Goal: Task Accomplishment & Management: Use online tool/utility

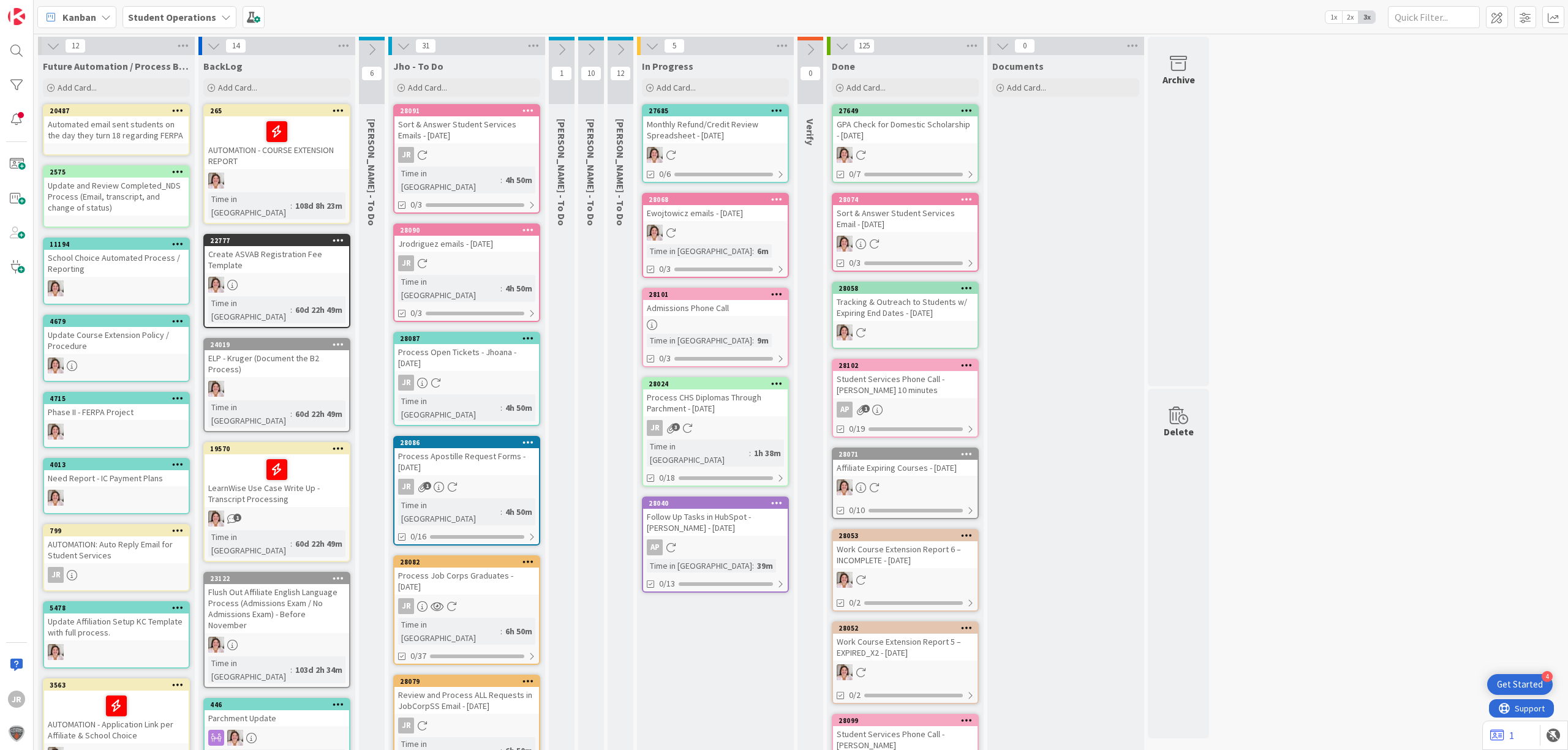
click at [740, 414] on link "28024 Process CHS Diplomas Through Parchment - [DATE] JR 3 Time in [GEOGRAPHIC_…" at bounding box center [716, 432] width 147 height 109
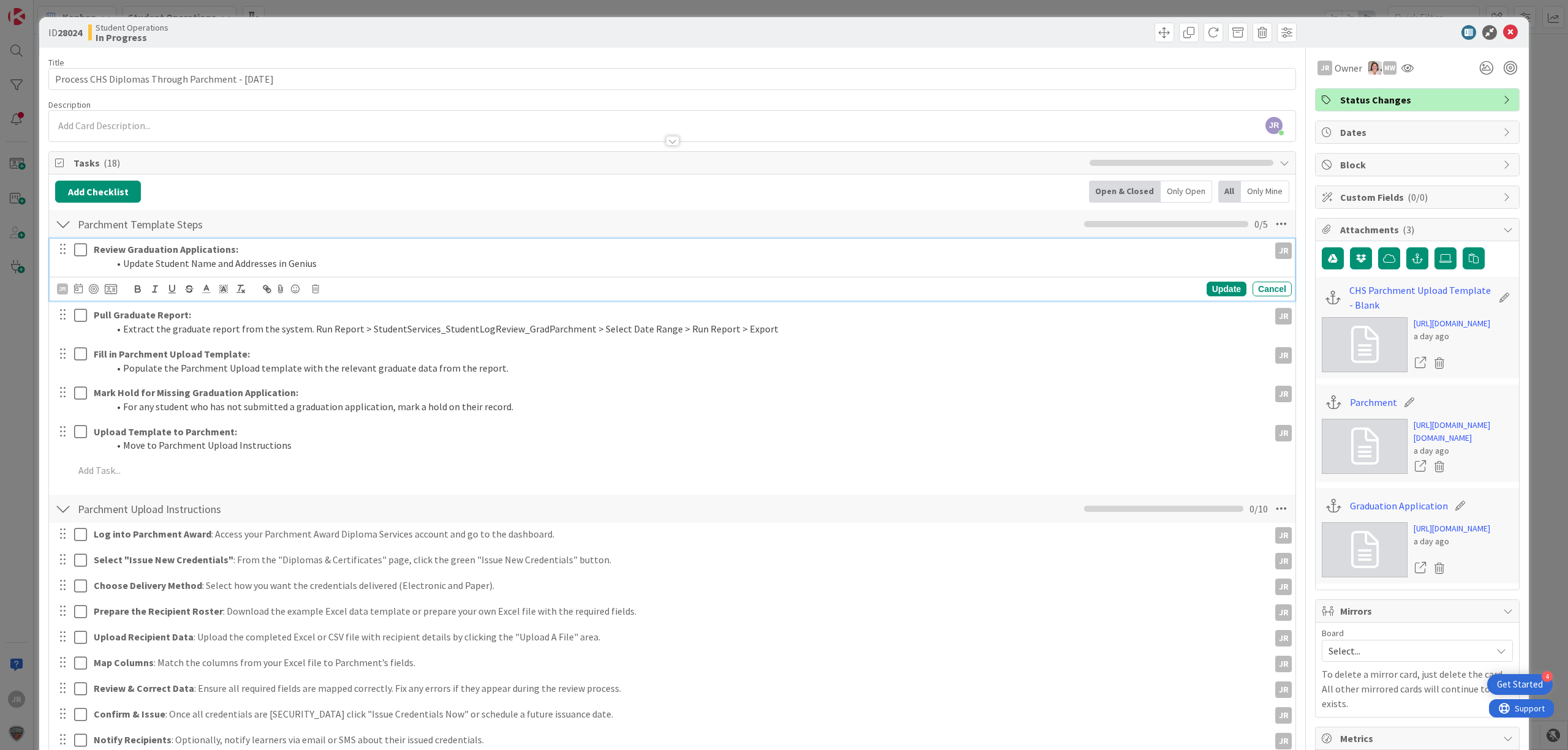
click at [82, 251] on icon at bounding box center [81, 250] width 13 height 15
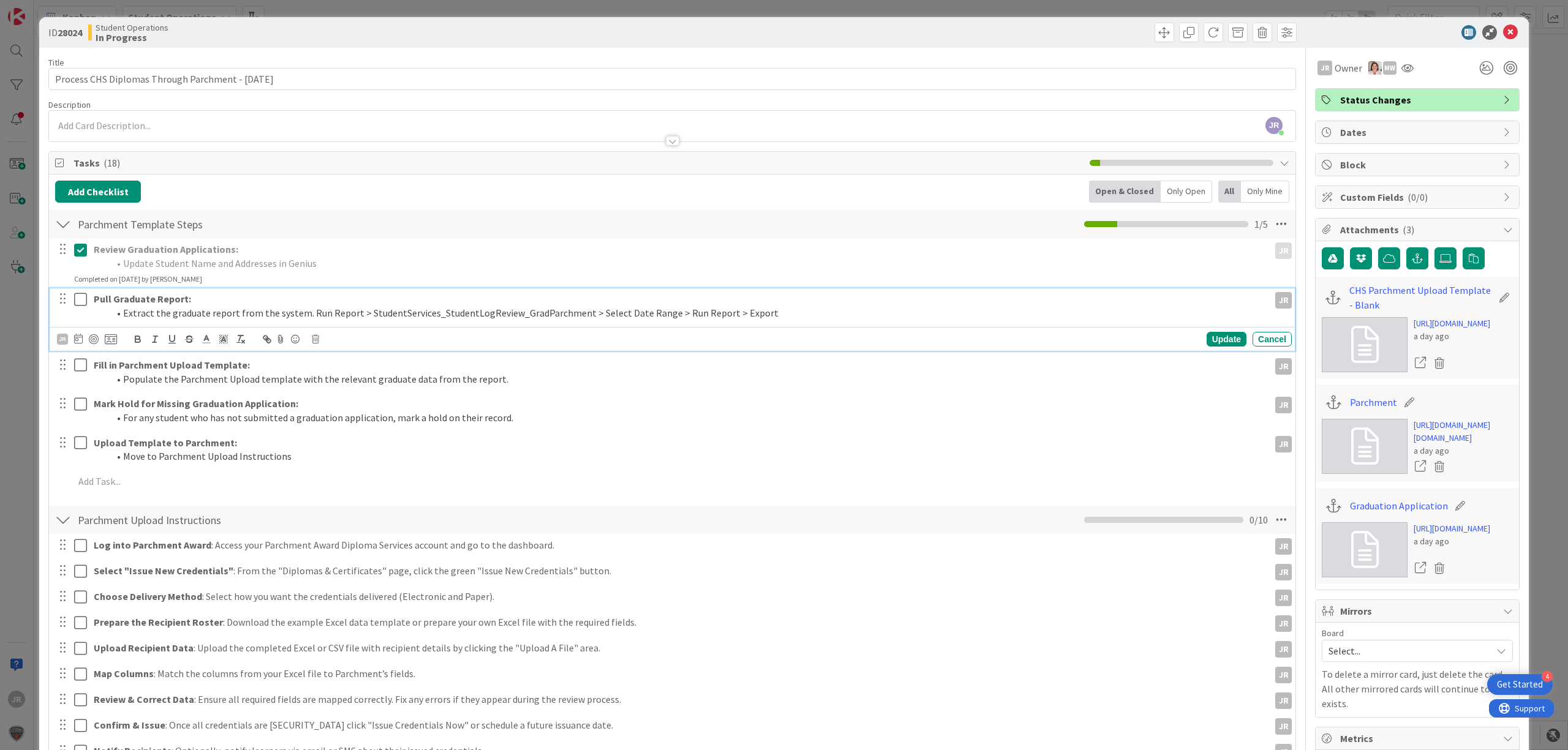
click at [82, 297] on icon at bounding box center [81, 299] width 13 height 15
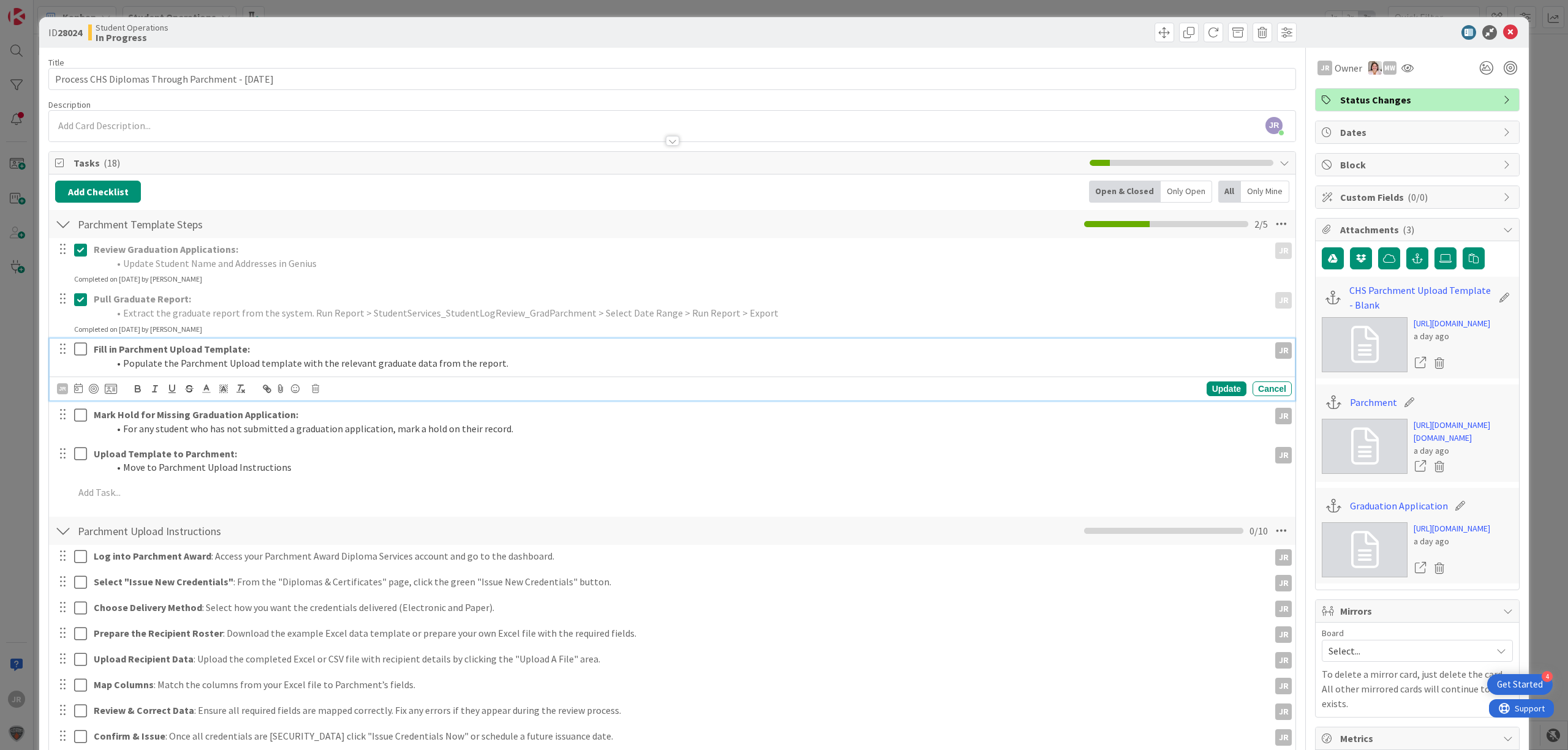
click at [80, 348] on icon at bounding box center [81, 349] width 13 height 15
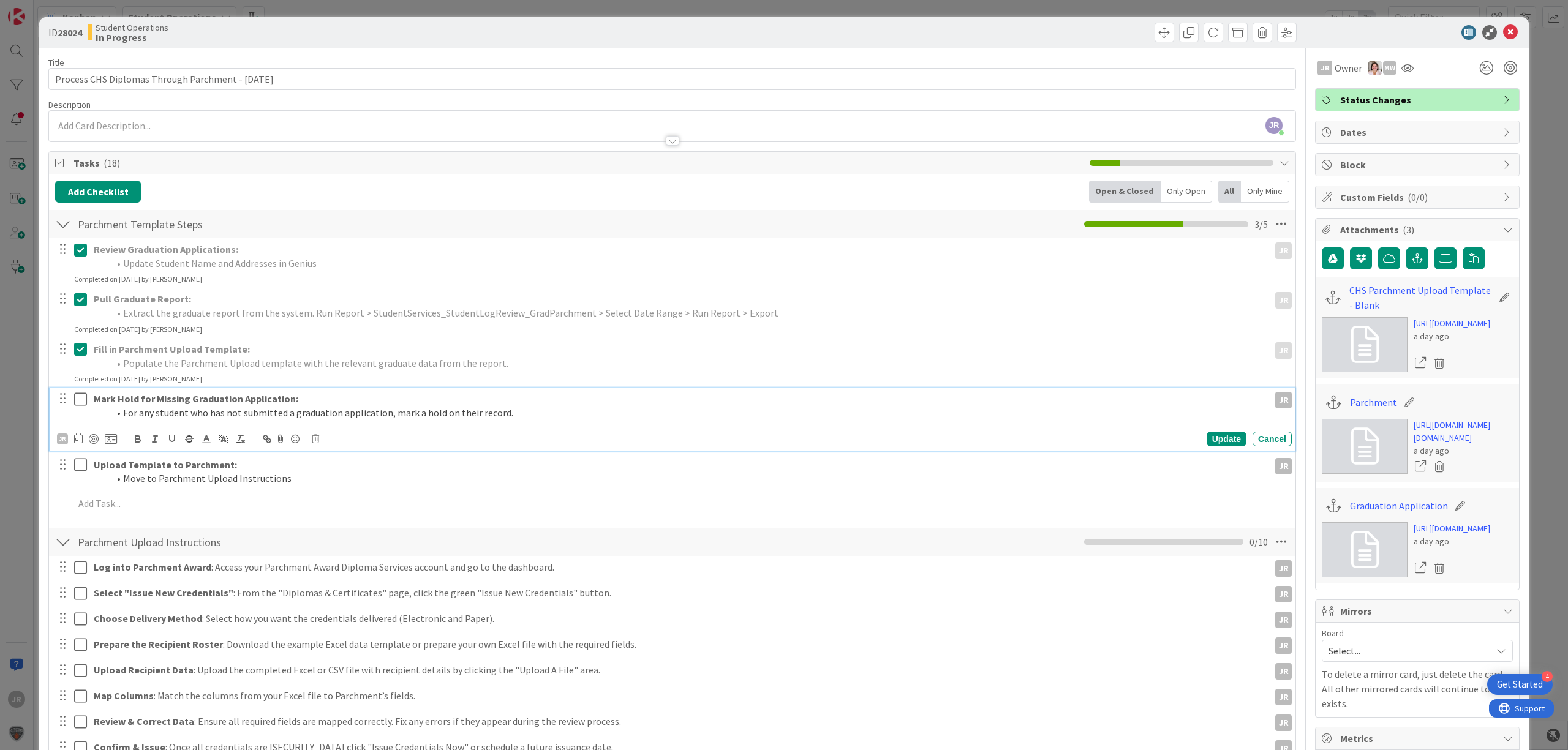
click at [79, 407] on icon at bounding box center [81, 399] width 13 height 15
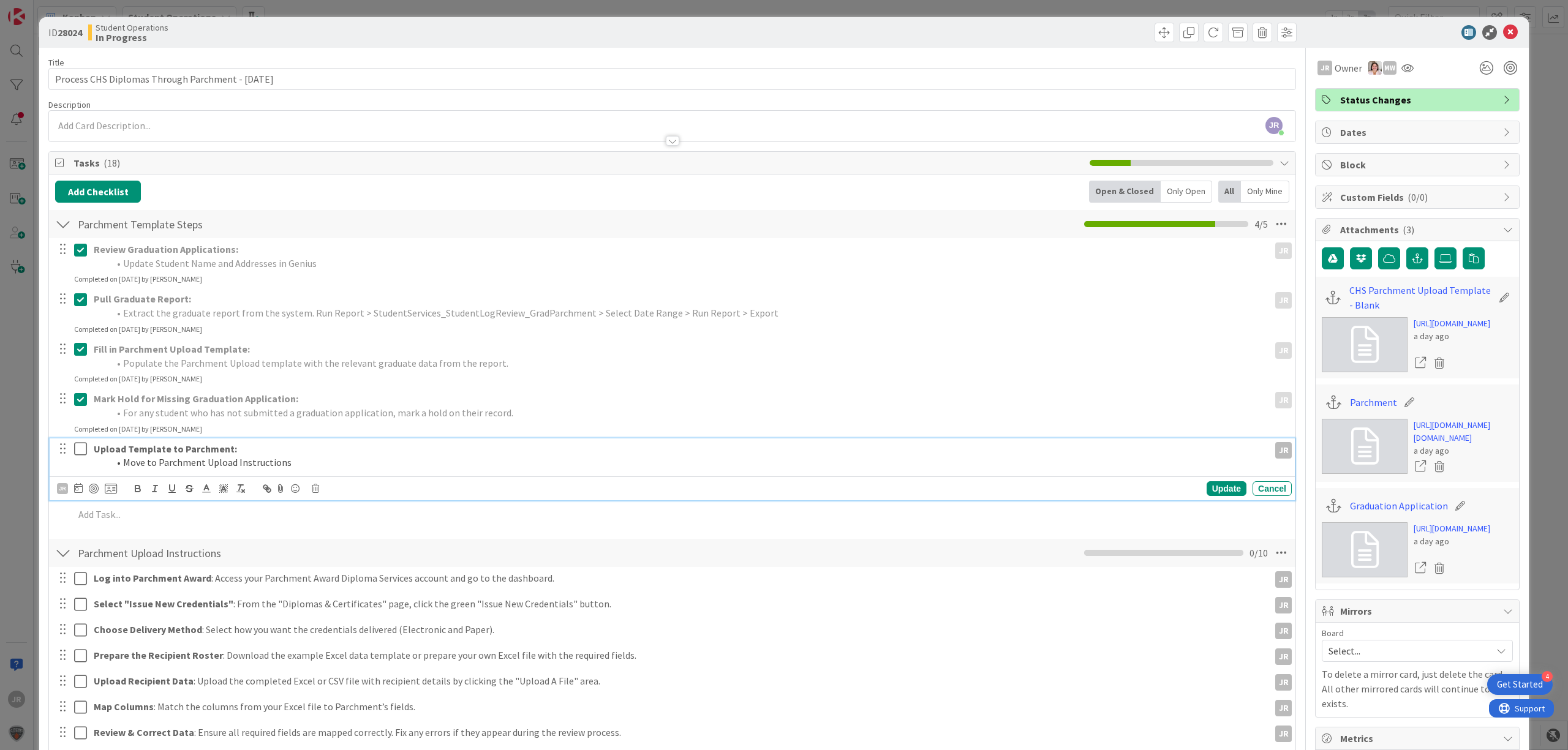
click at [76, 450] on icon at bounding box center [81, 449] width 13 height 15
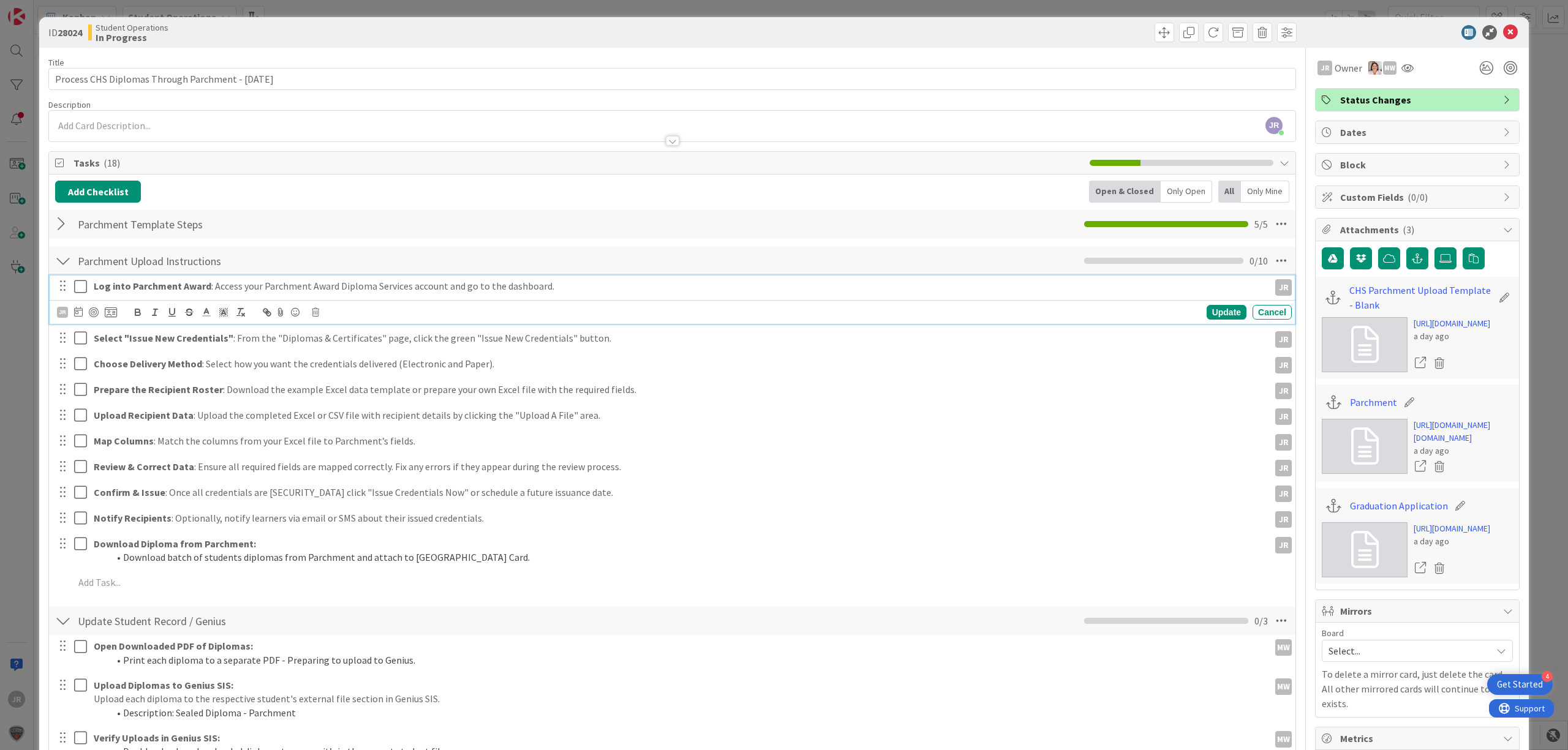
click at [84, 284] on icon at bounding box center [81, 287] width 13 height 15
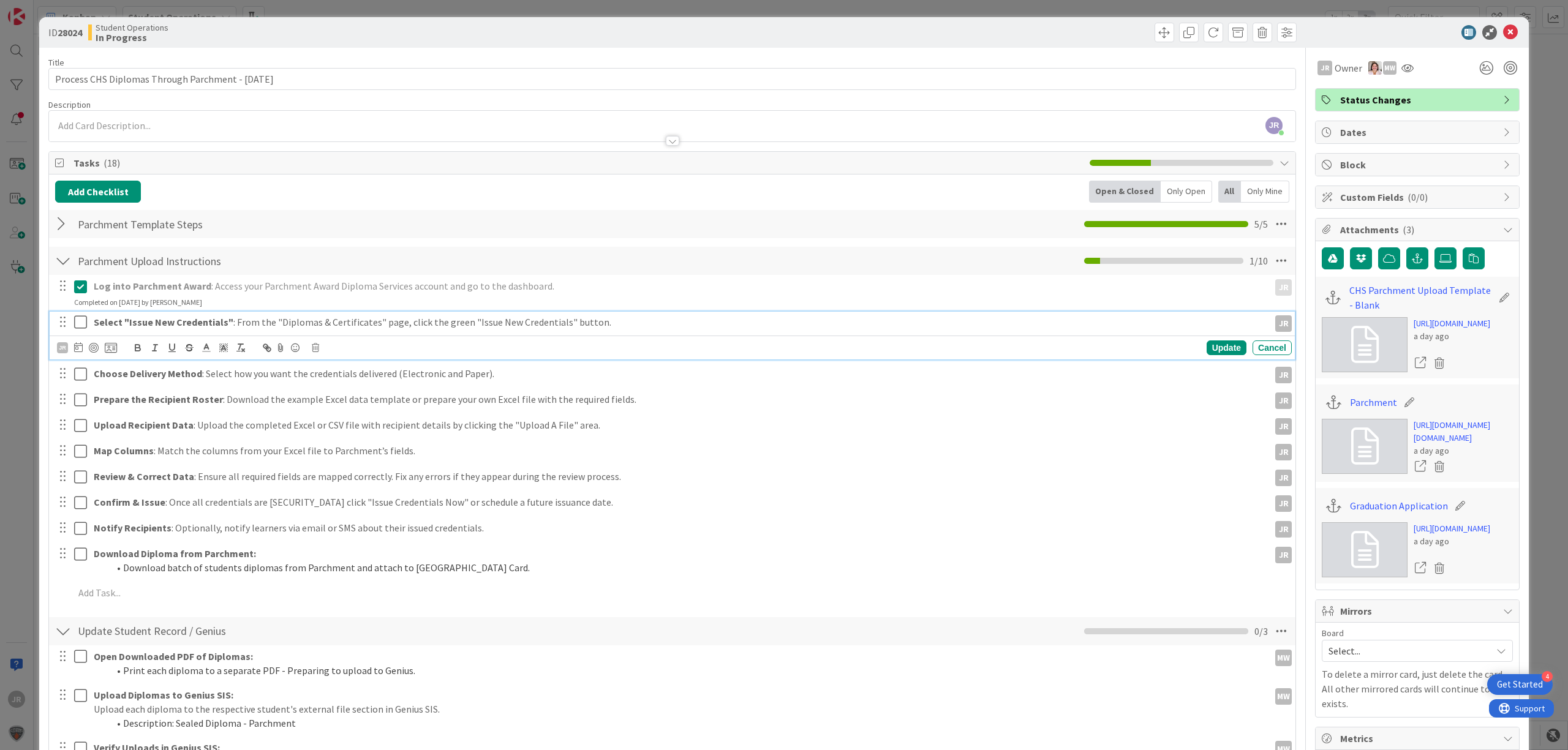
click at [84, 321] on icon at bounding box center [81, 322] width 13 height 15
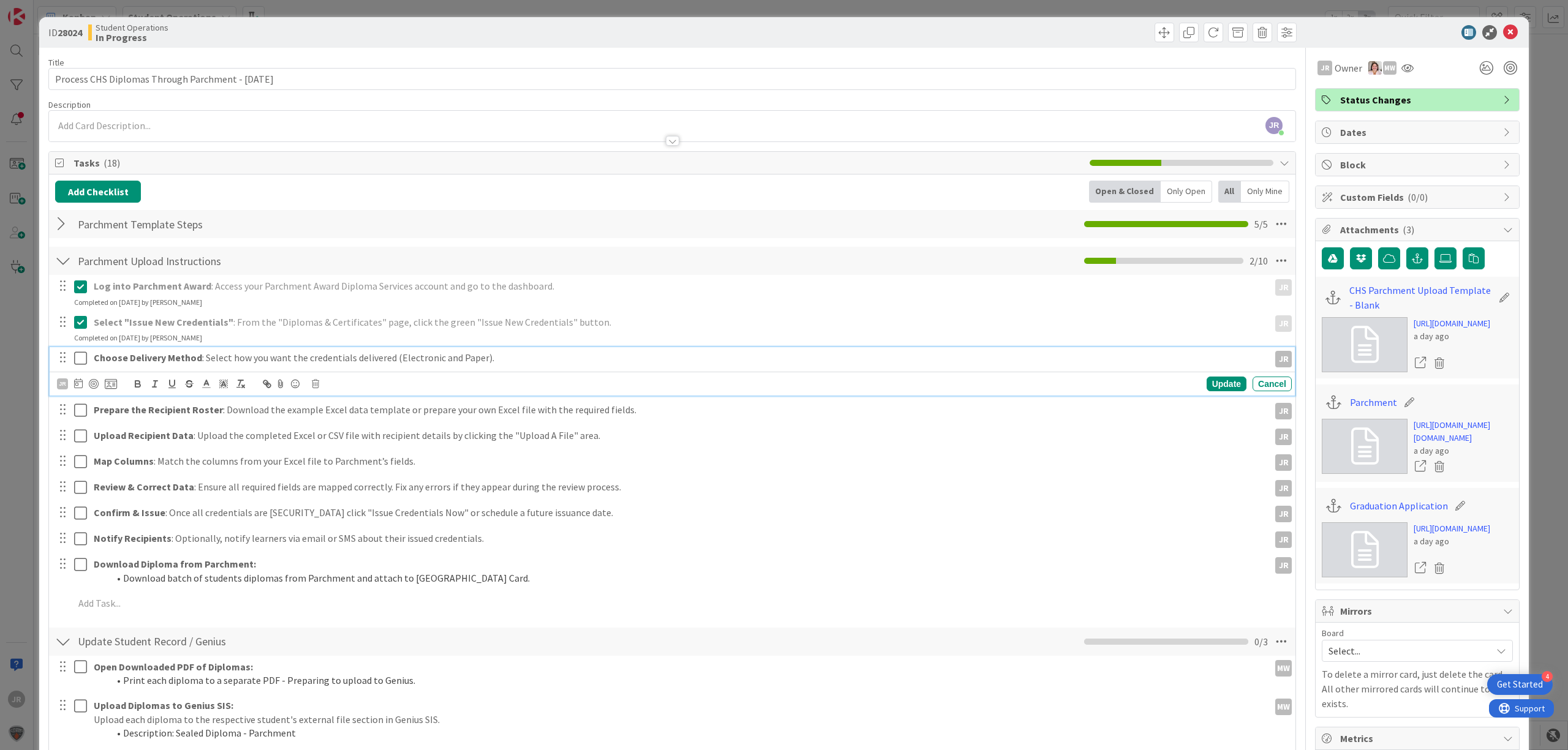
click at [84, 359] on icon at bounding box center [81, 358] width 13 height 15
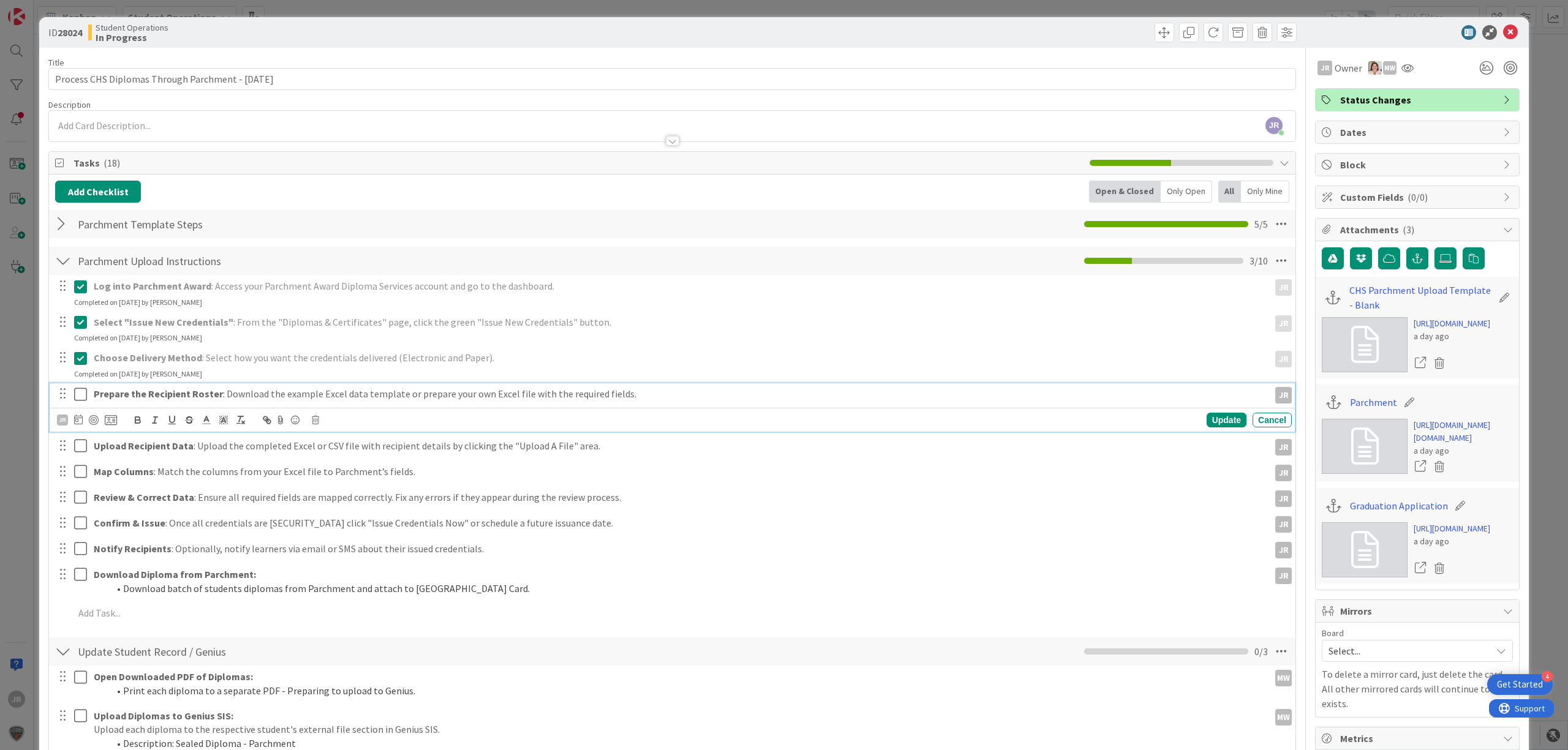
click at [81, 392] on icon at bounding box center [81, 394] width 13 height 15
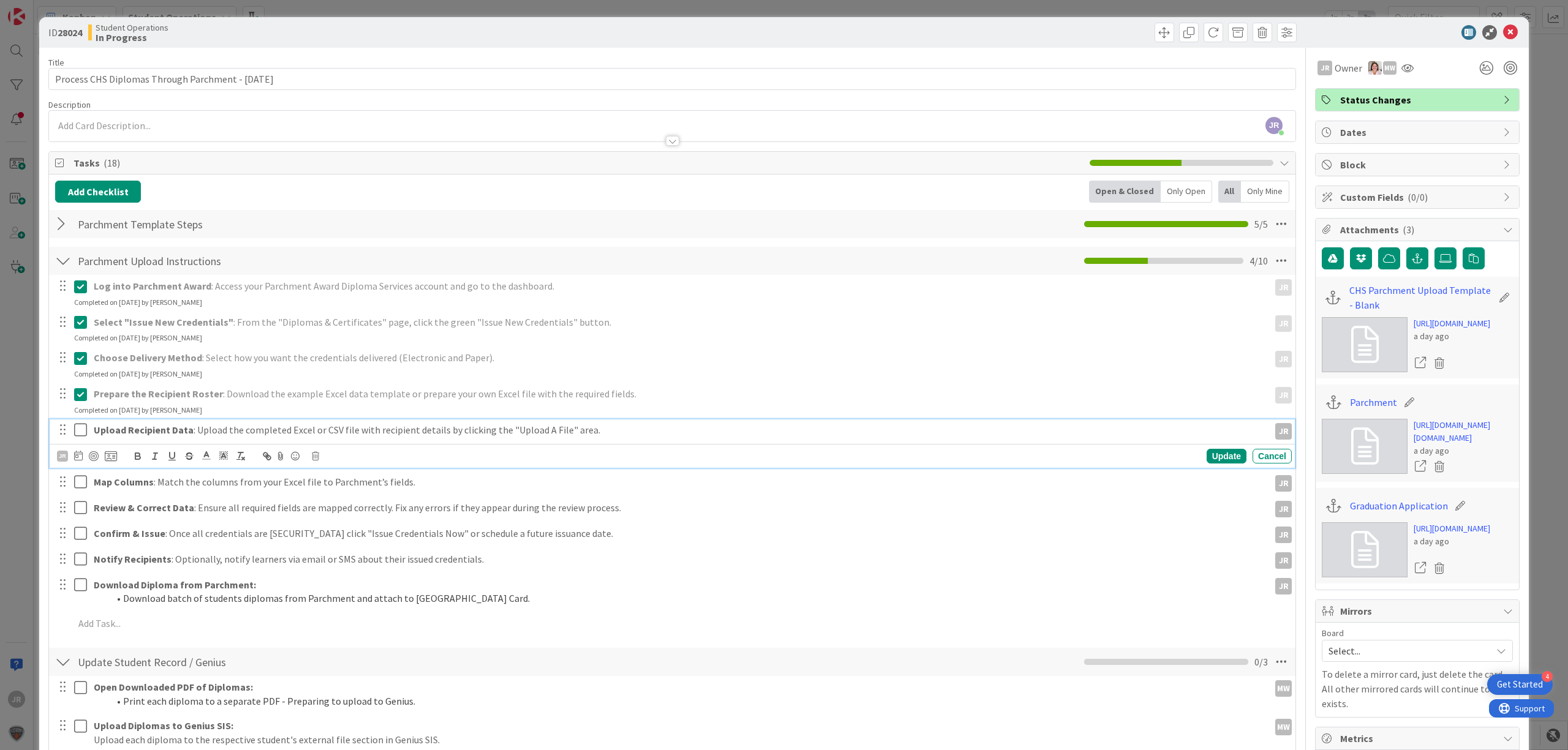
click at [80, 430] on icon at bounding box center [81, 430] width 13 height 15
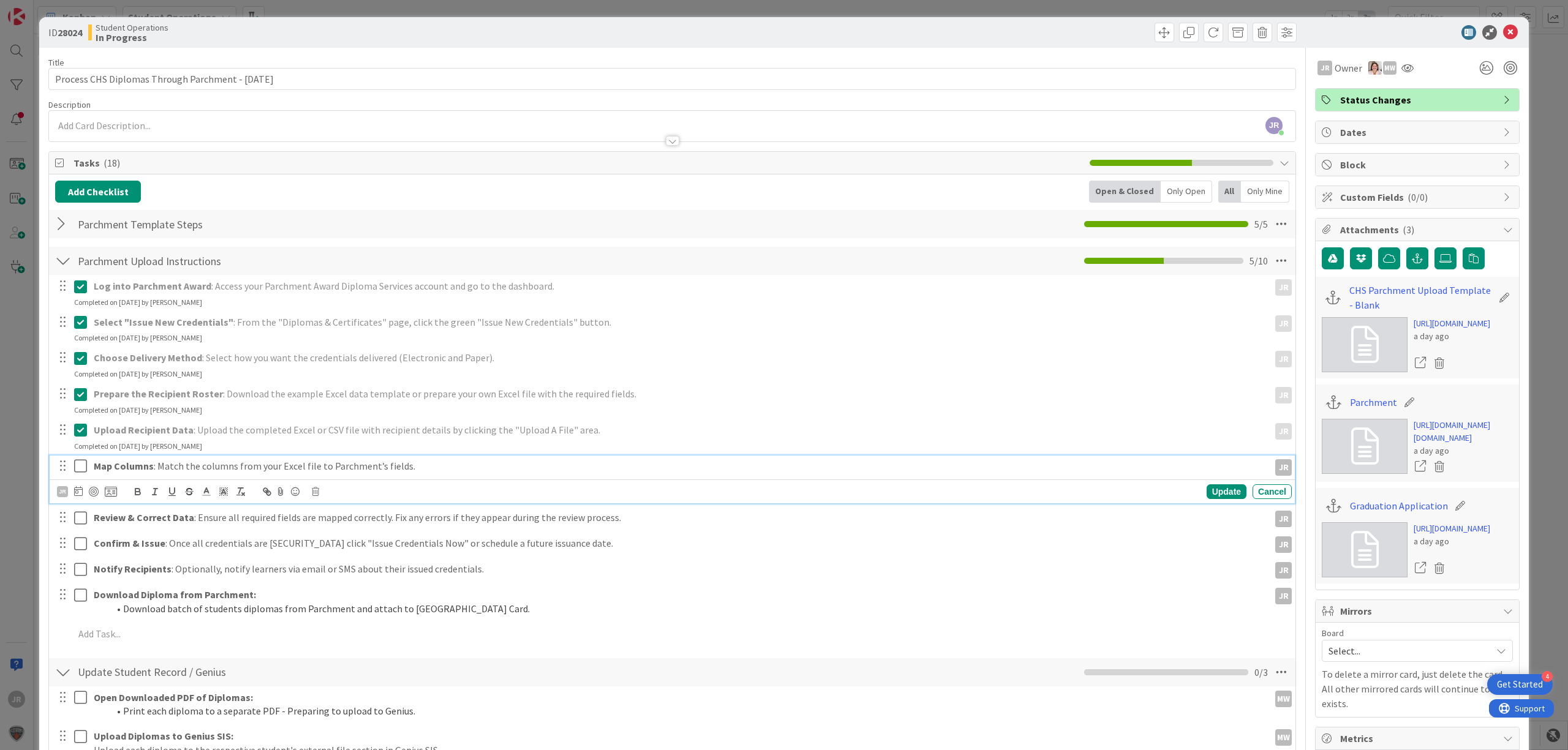
click at [77, 461] on icon at bounding box center [81, 466] width 13 height 15
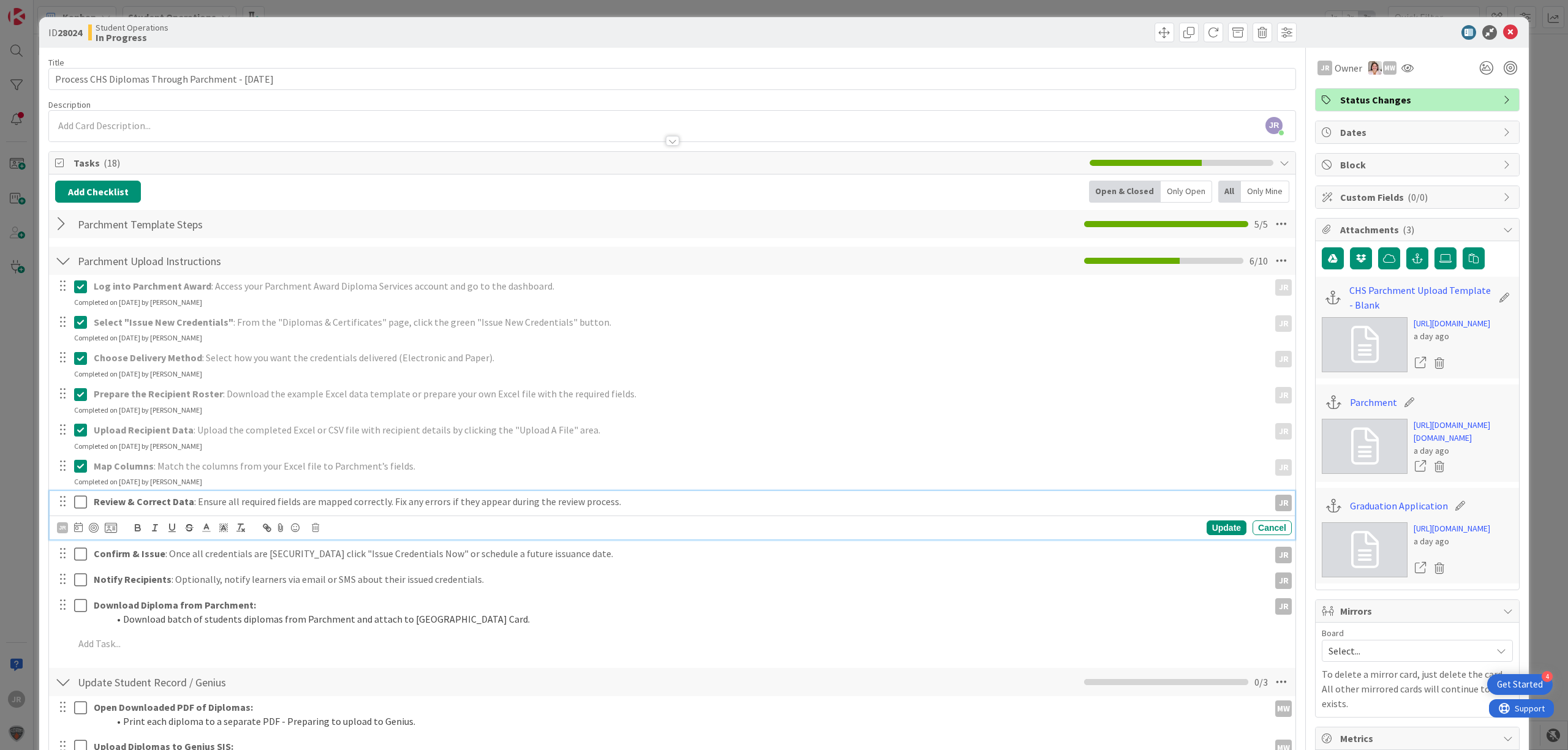
click at [76, 496] on icon at bounding box center [81, 502] width 13 height 15
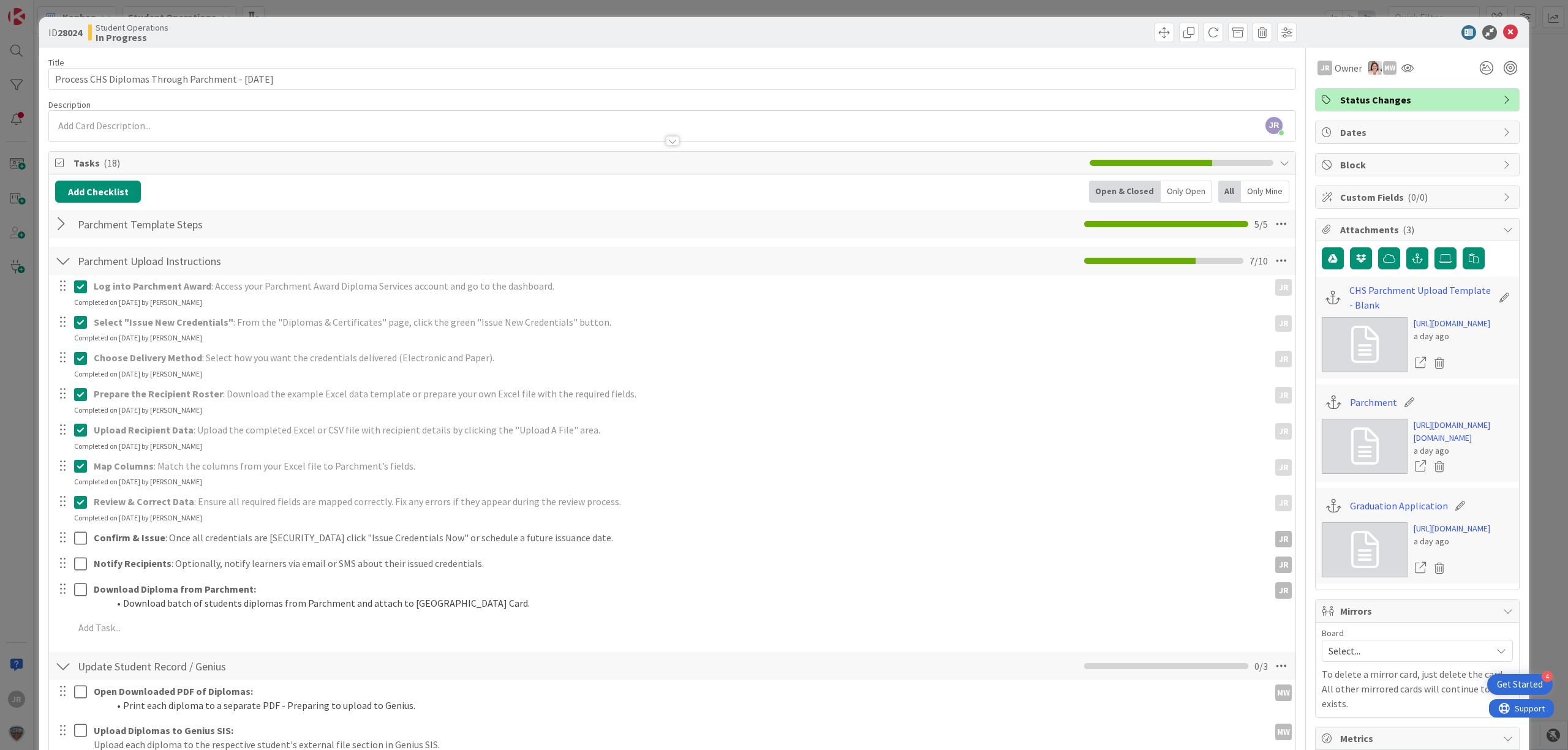
click at [77, 526] on div "Log into Parchment Award : Access your Parchment Award Diploma Services account…" at bounding box center [673, 459] width 1234 height 369
click at [79, 529] on div at bounding box center [72, 538] width 35 height 22
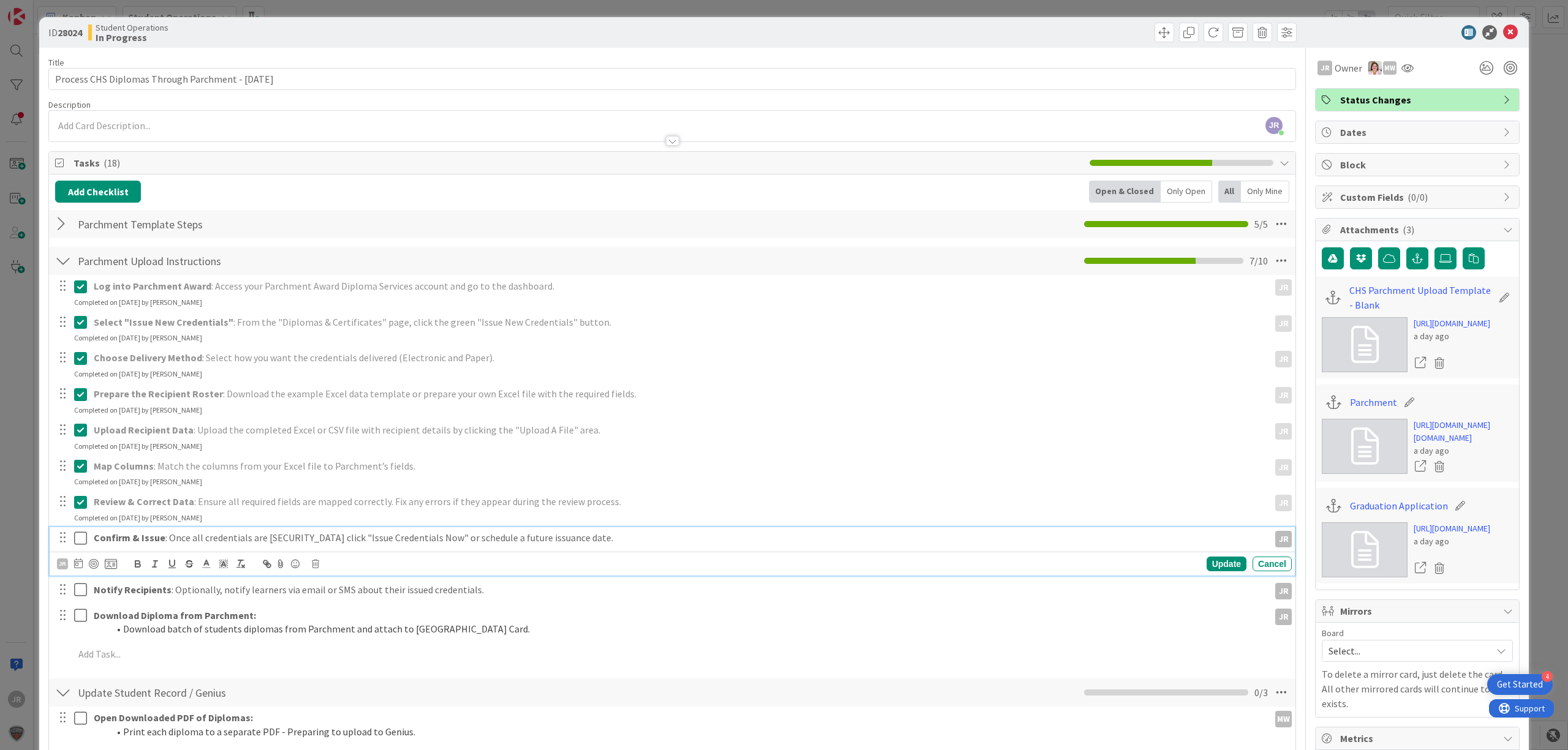
click at [81, 537] on icon at bounding box center [81, 538] width 13 height 15
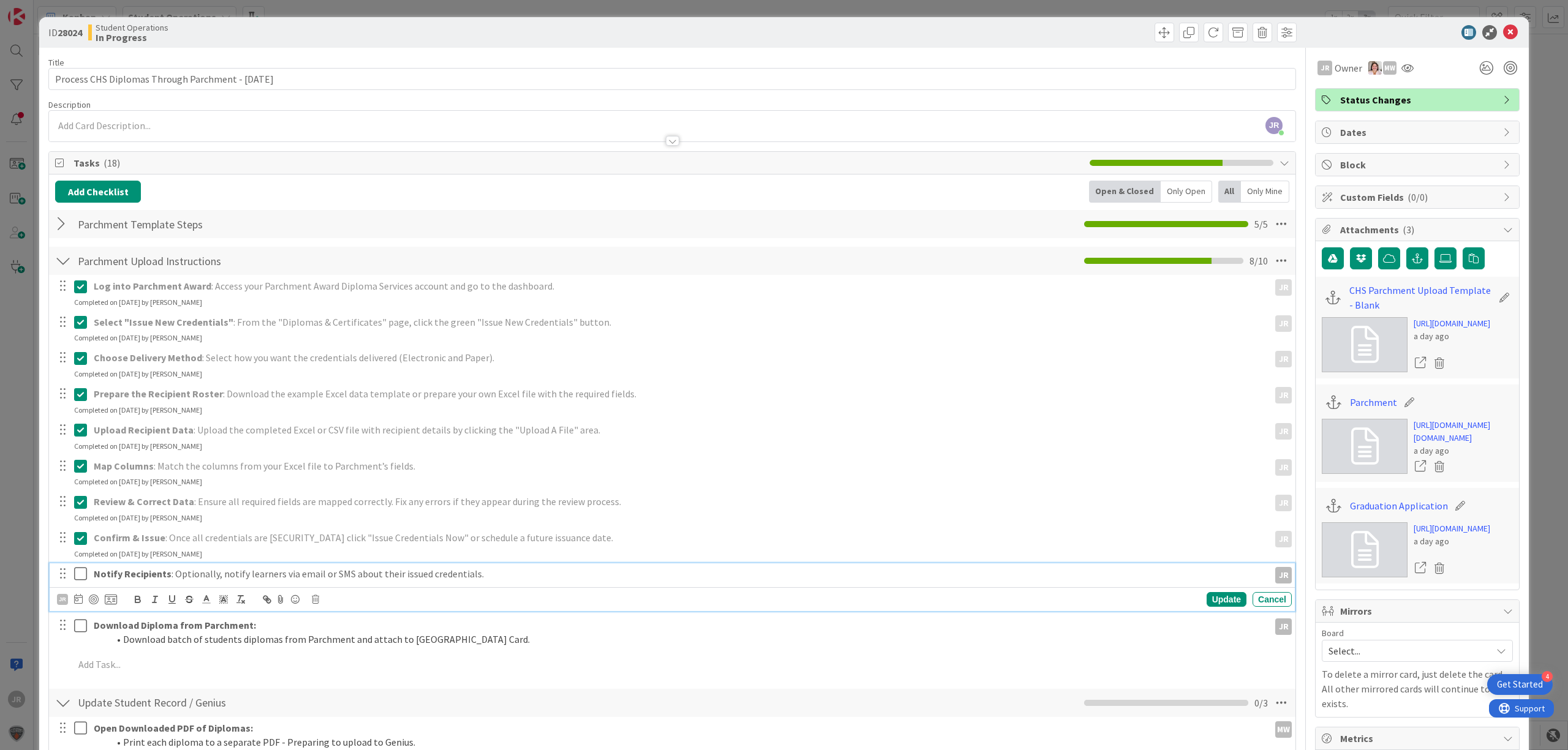
click at [85, 569] on icon at bounding box center [81, 573] width 13 height 15
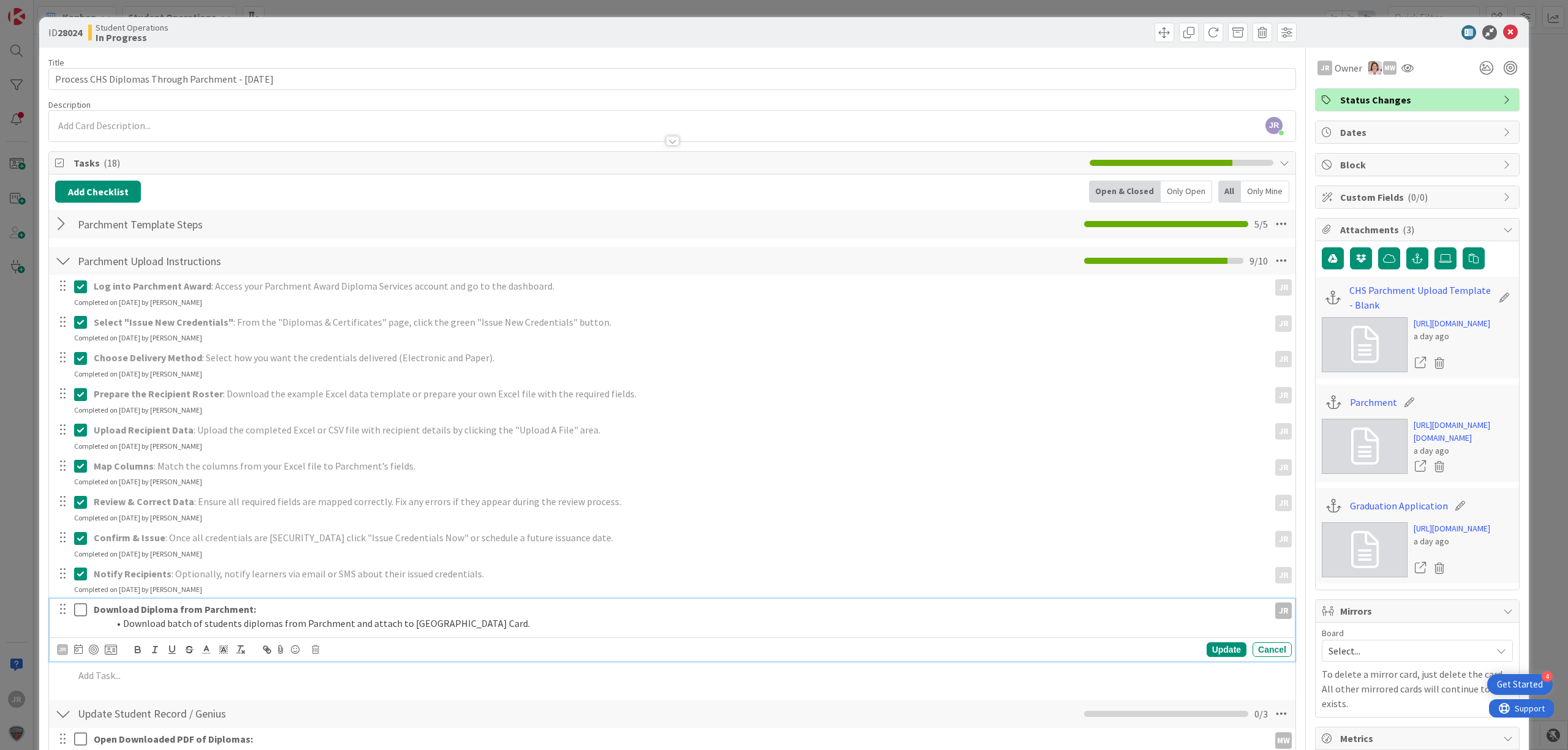
click at [83, 609] on icon at bounding box center [81, 610] width 13 height 15
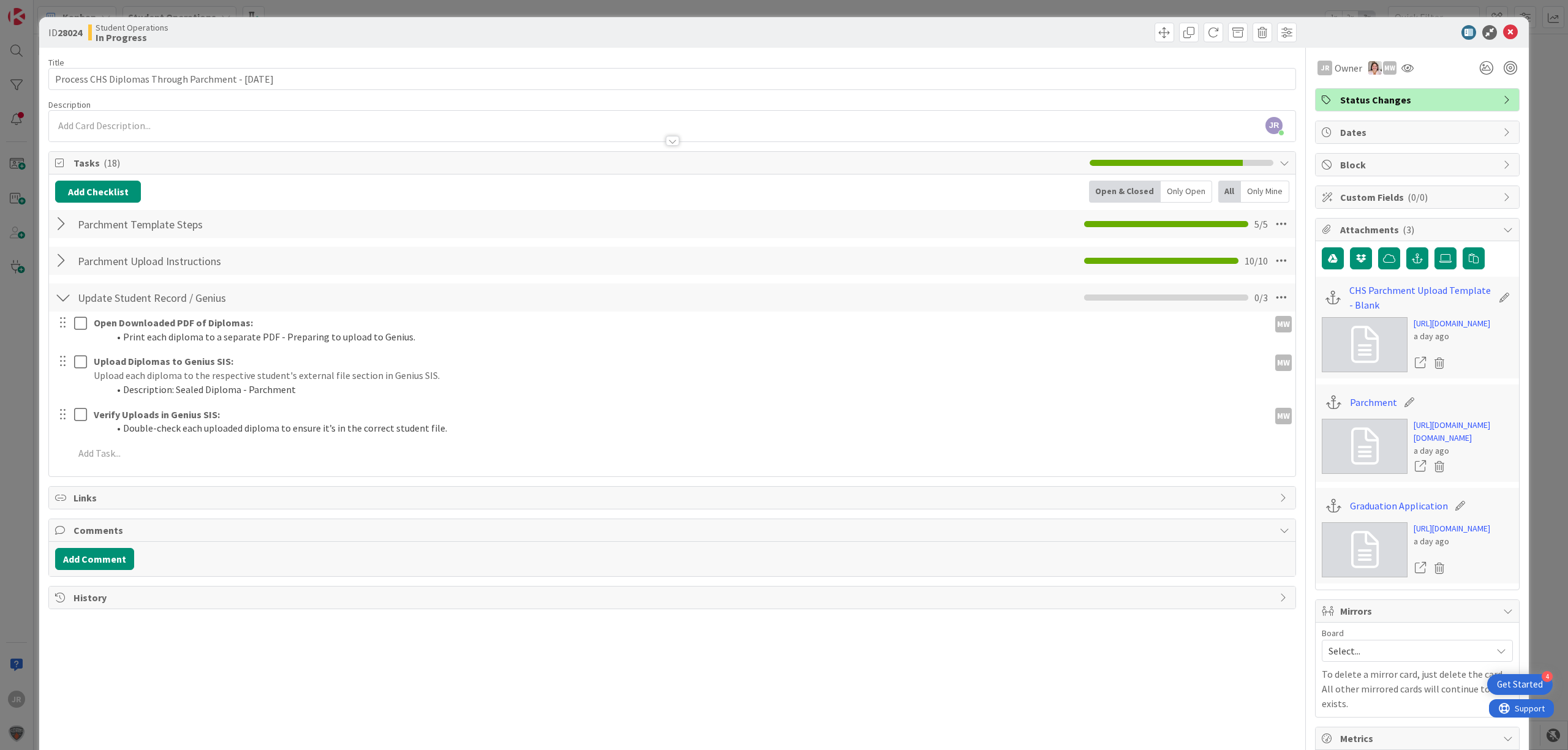
click at [1275, 328] on div "MW" at bounding box center [1283, 324] width 16 height 16
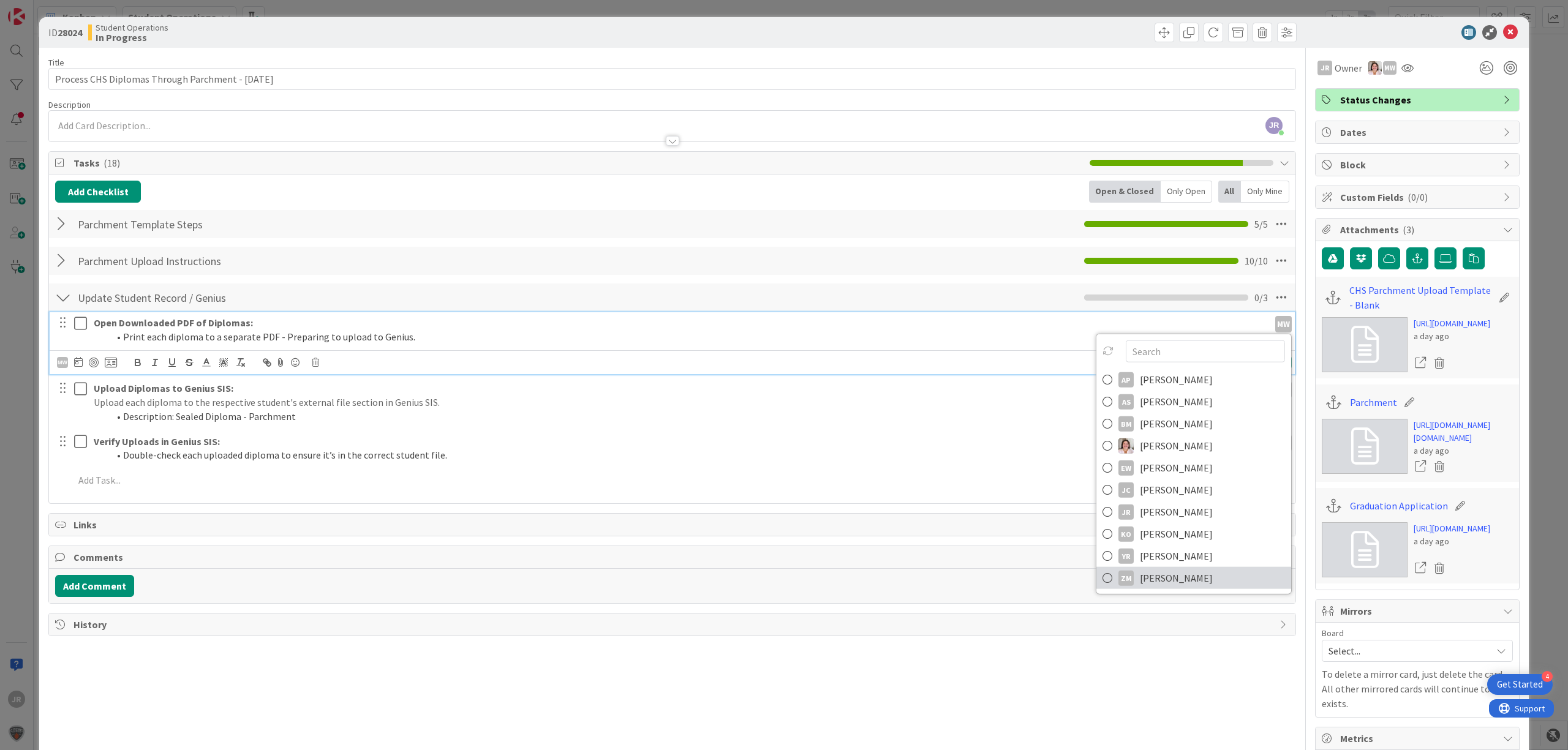
click at [1188, 582] on span "[PERSON_NAME]" at bounding box center [1176, 578] width 73 height 18
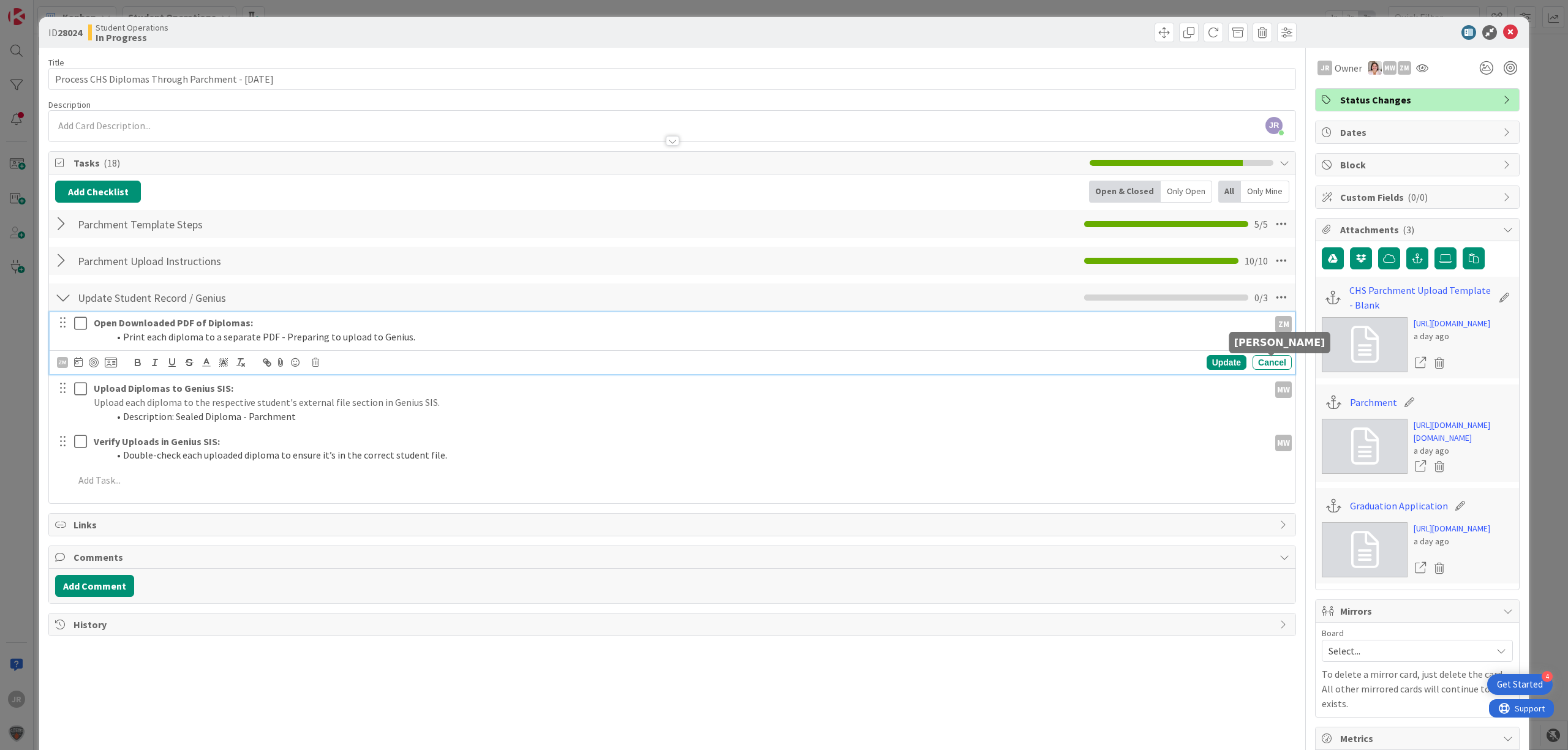
click at [1275, 382] on div "MW" at bounding box center [1283, 390] width 16 height 16
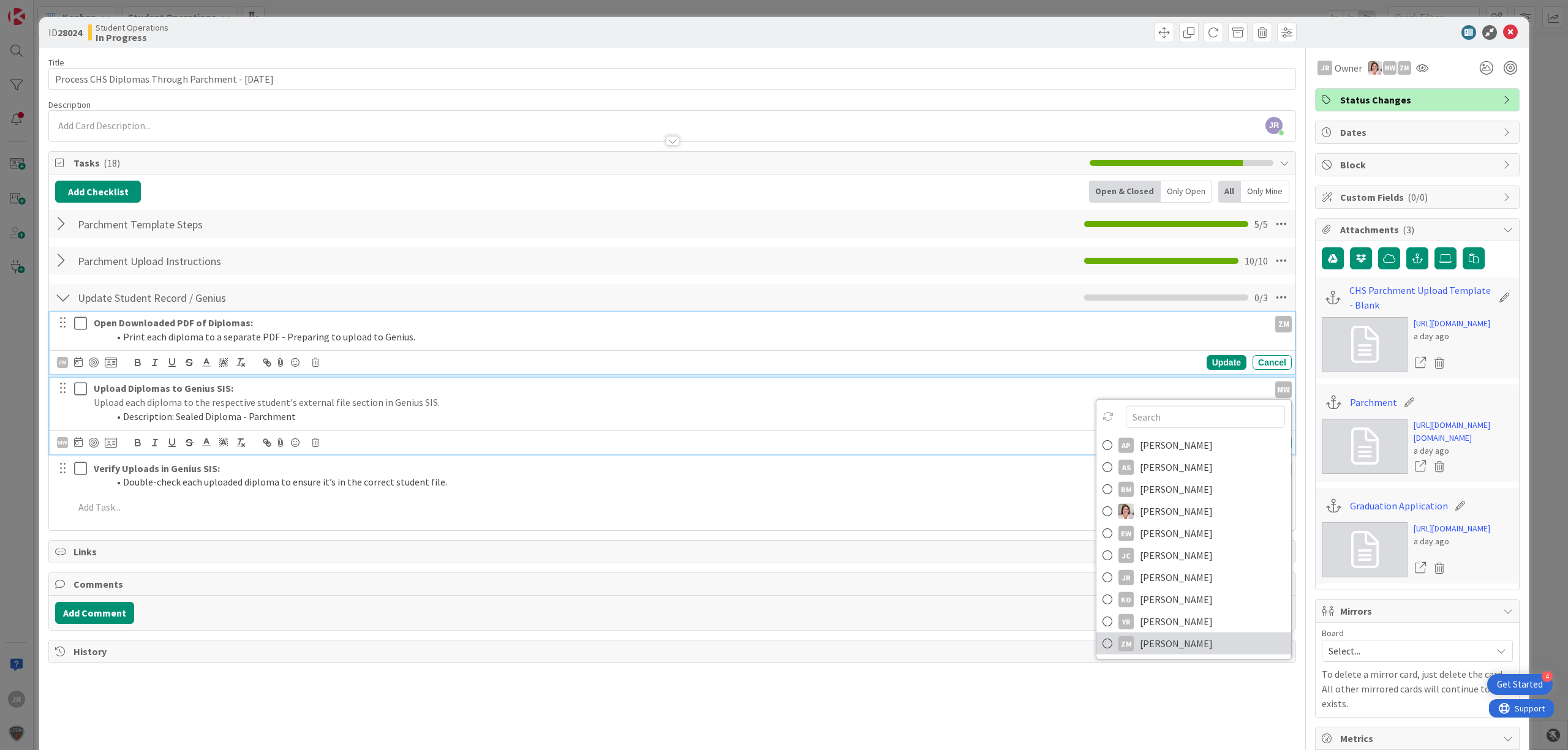
click at [1165, 635] on span "[PERSON_NAME]" at bounding box center [1176, 644] width 73 height 18
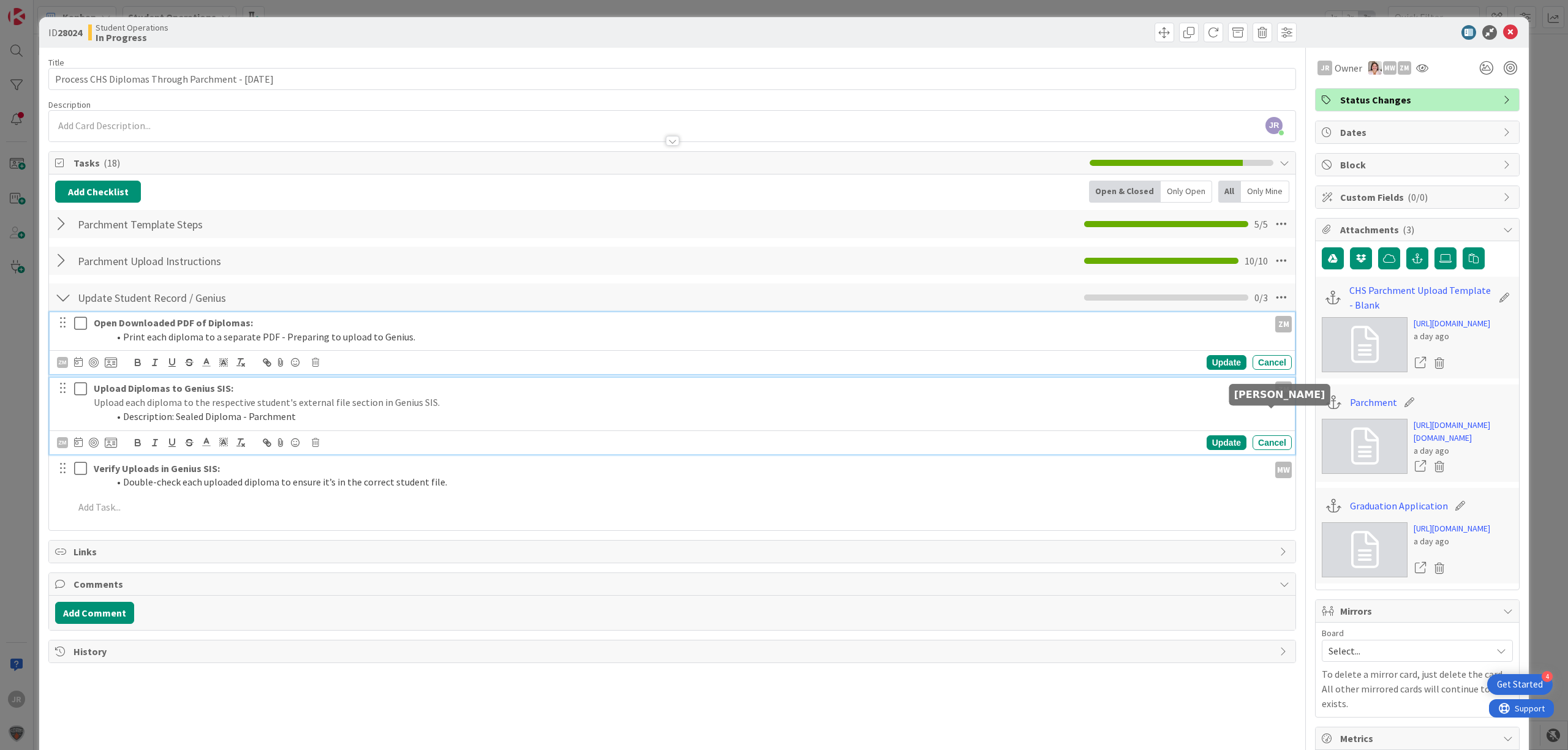
click at [1275, 462] on div "MW" at bounding box center [1283, 470] width 16 height 16
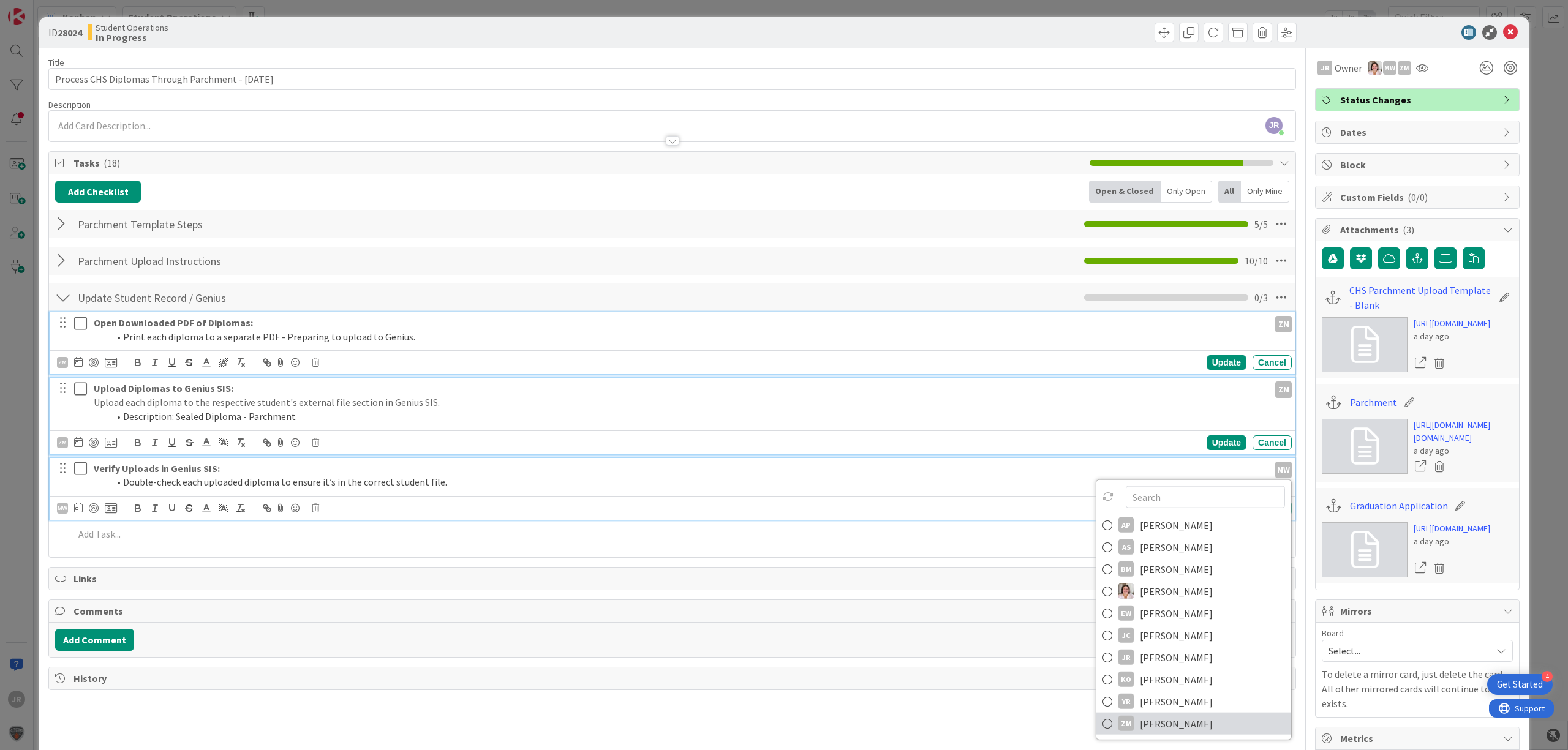
click at [1208, 712] on link "ZM [PERSON_NAME]" at bounding box center [1193, 723] width 195 height 22
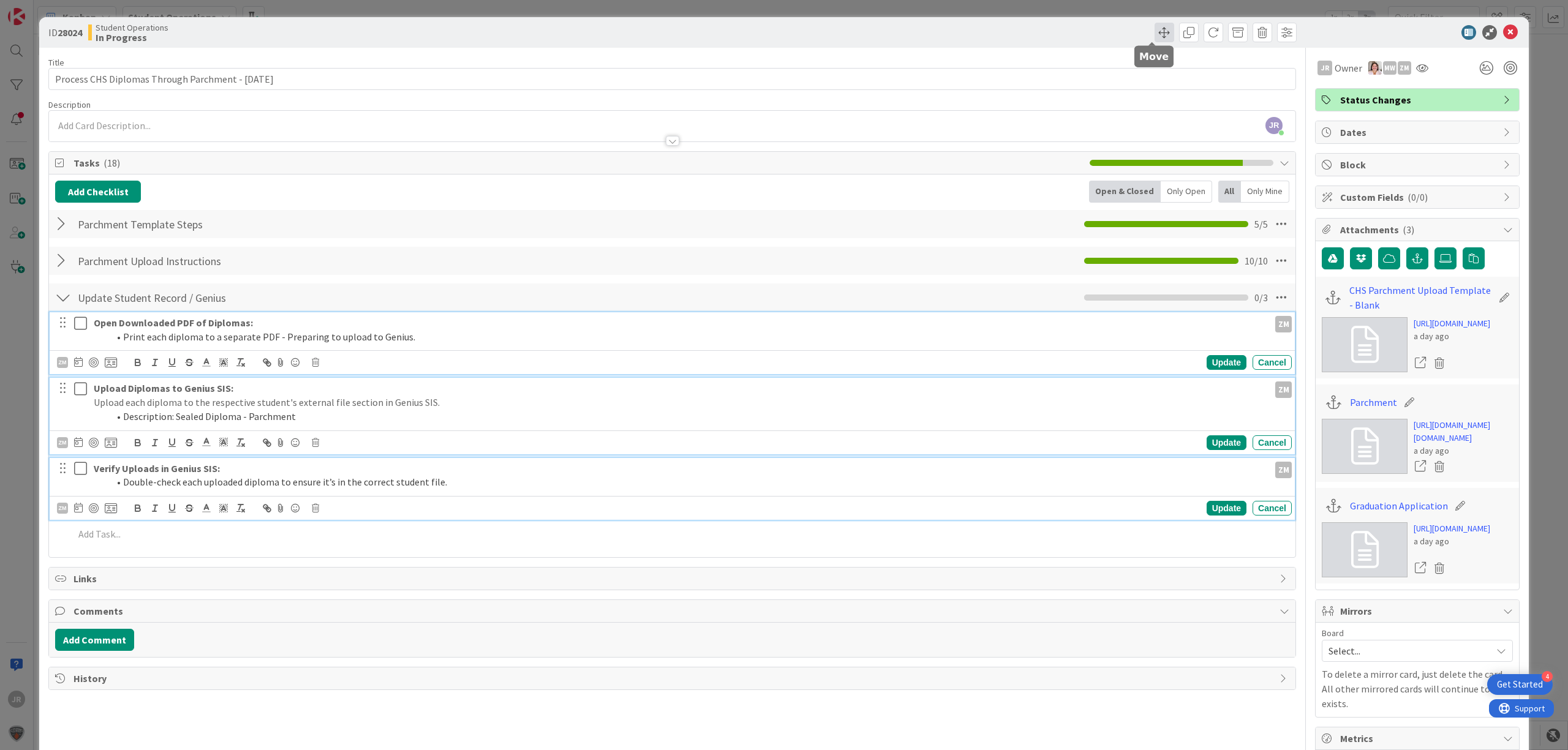
click at [1155, 36] on span at bounding box center [1165, 33] width 20 height 20
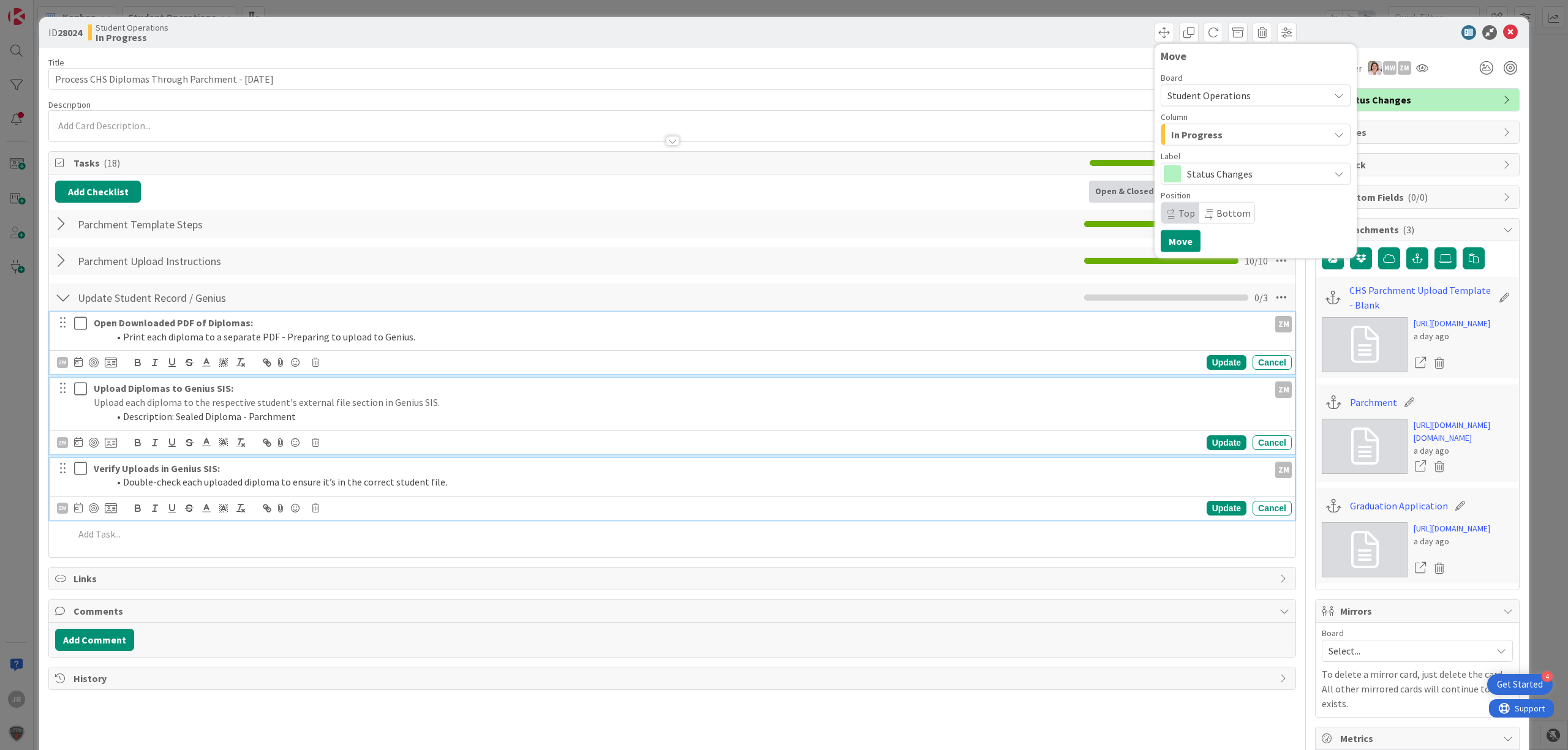
click at [1176, 130] on span "In Progress" at bounding box center [1197, 135] width 51 height 16
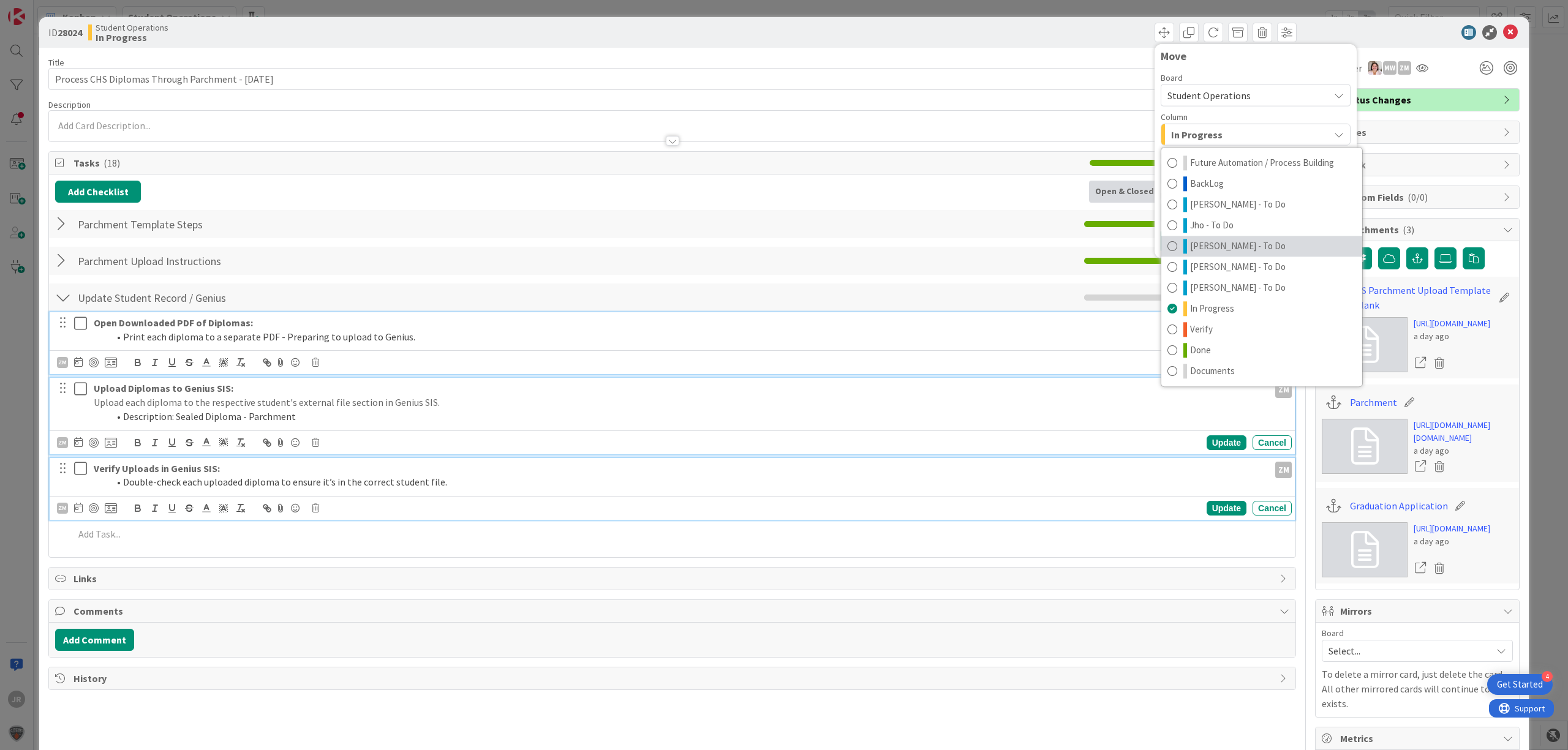
click at [1223, 240] on span "[PERSON_NAME] - To Do" at bounding box center [1238, 246] width 96 height 15
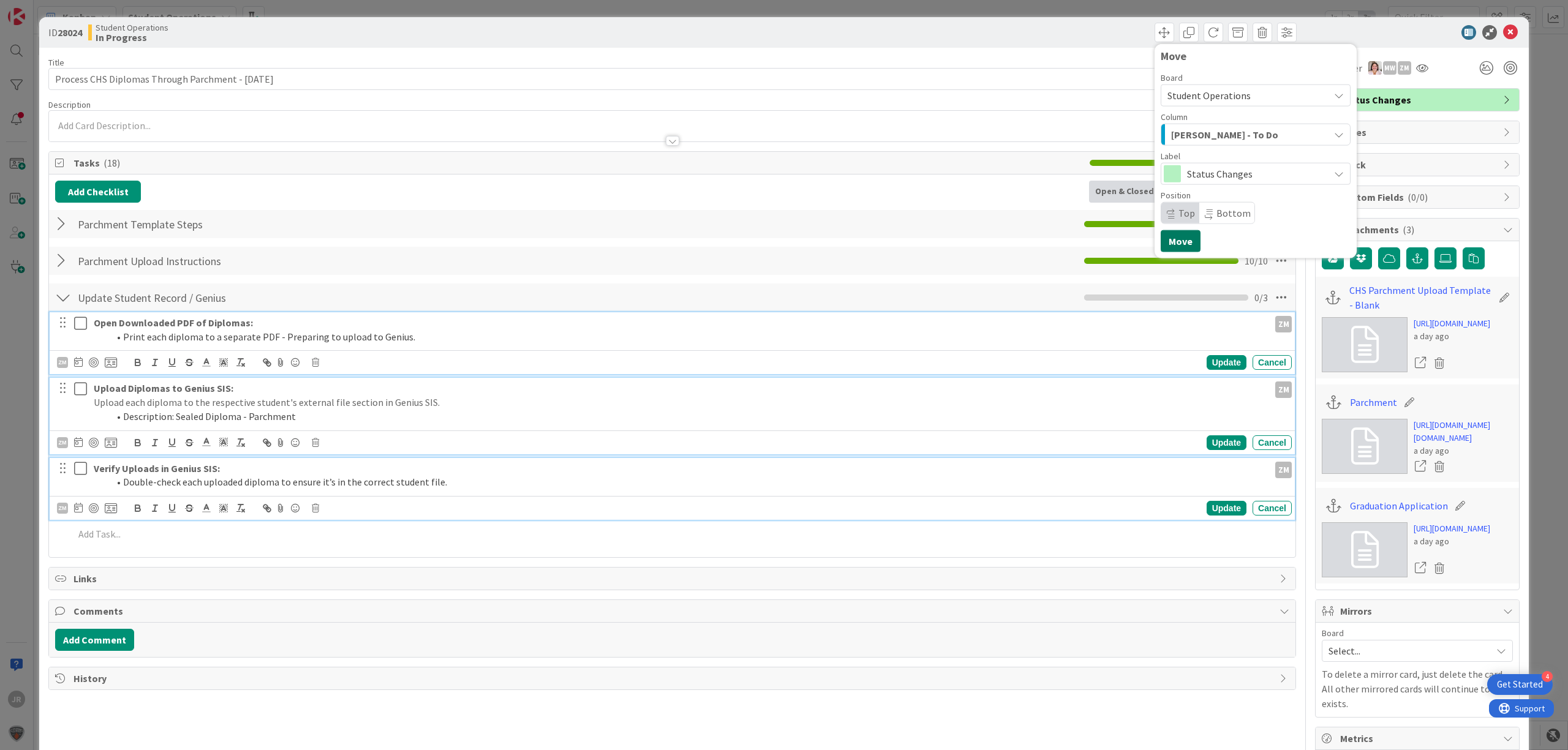
click at [1167, 235] on button "Move" at bounding box center [1180, 241] width 40 height 22
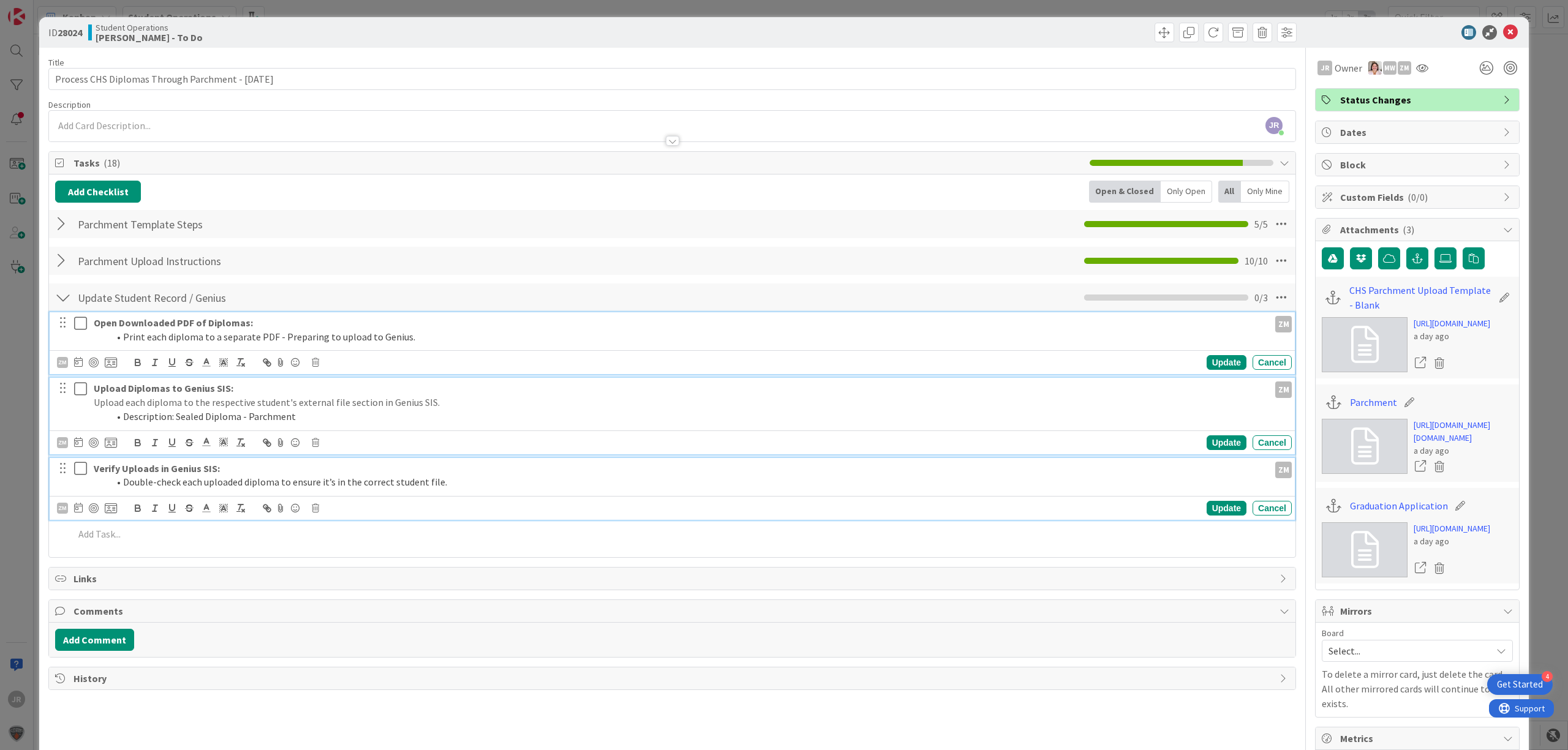
click at [331, 11] on div "ID 28024 Student Operations [PERSON_NAME] - To Do Move Move Title 51 / 128 Proc…" at bounding box center [784, 375] width 1568 height 750
